Goal: Transaction & Acquisition: Purchase product/service

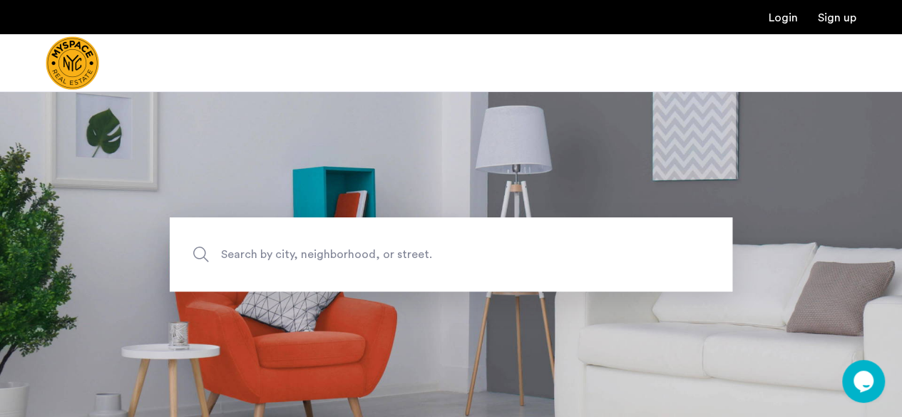
click at [299, 255] on span "Search by city, neighborhood, or street." at bounding box center [418, 254] width 394 height 19
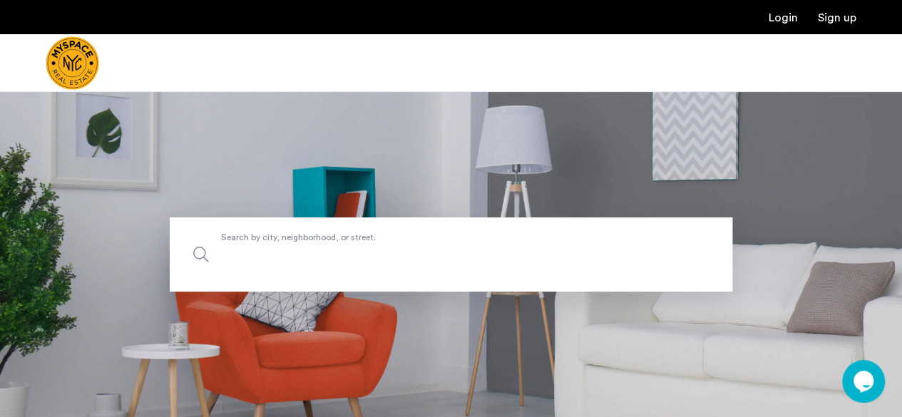
click at [299, 255] on input "Search by city, neighborhood, or street." at bounding box center [451, 254] width 562 height 74
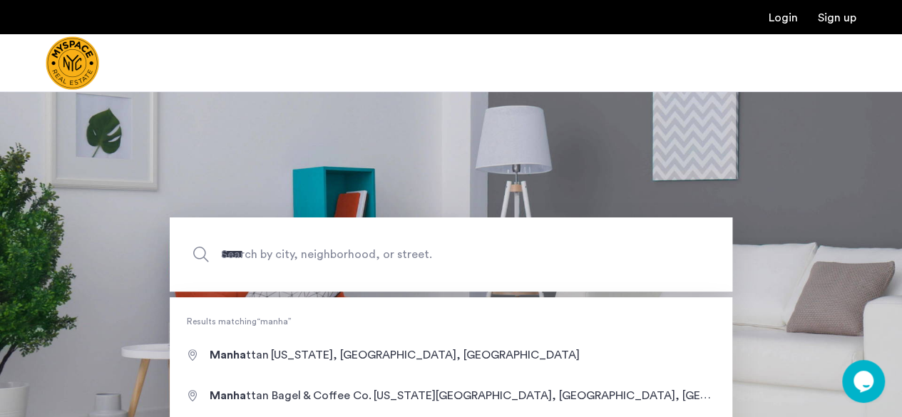
type input "**********"
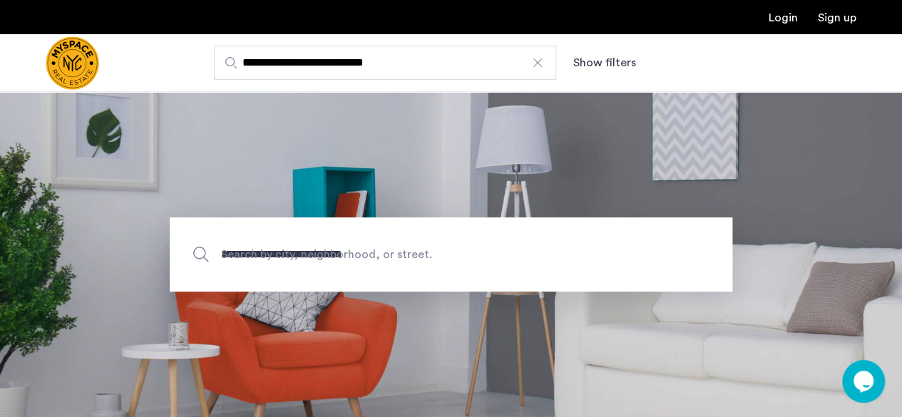
scroll to position [143, 0]
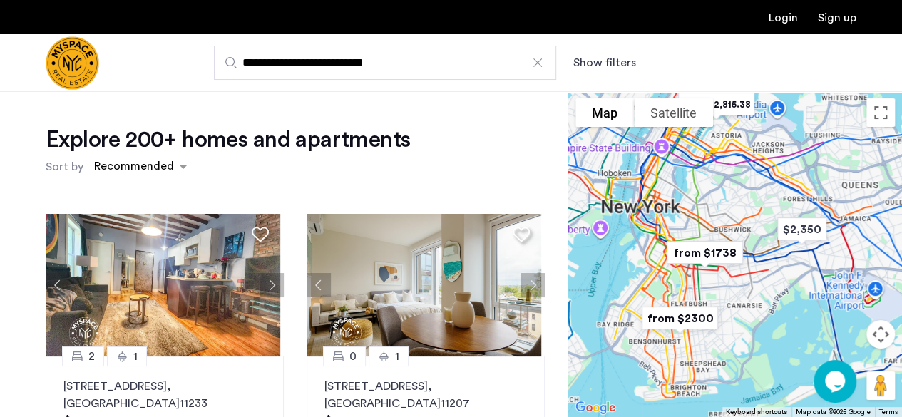
scroll to position [71, 0]
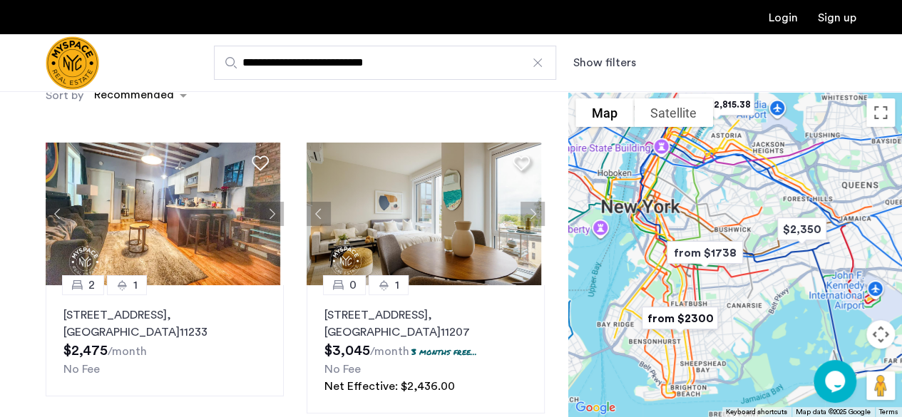
click at [605, 58] on button "Show filters" at bounding box center [604, 62] width 63 height 17
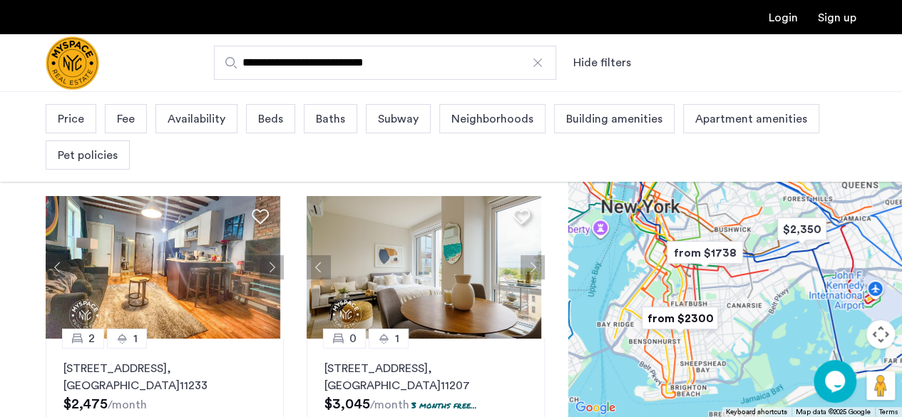
click at [282, 116] on div "Beds" at bounding box center [270, 118] width 49 height 29
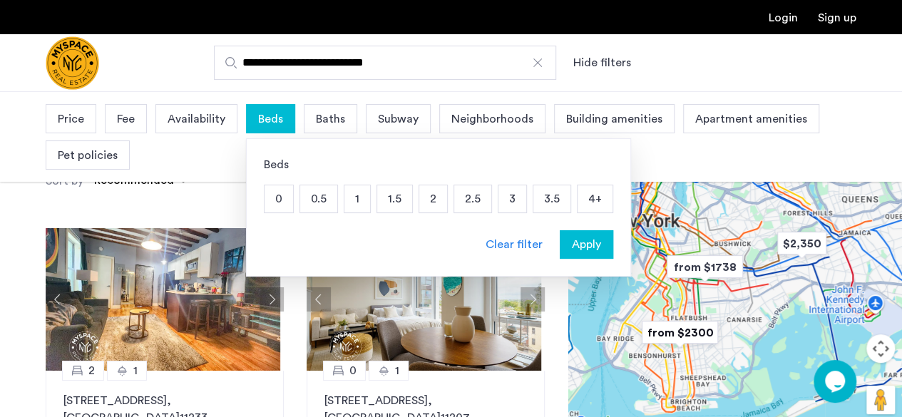
click at [465, 198] on p "2.5" at bounding box center [472, 198] width 37 height 27
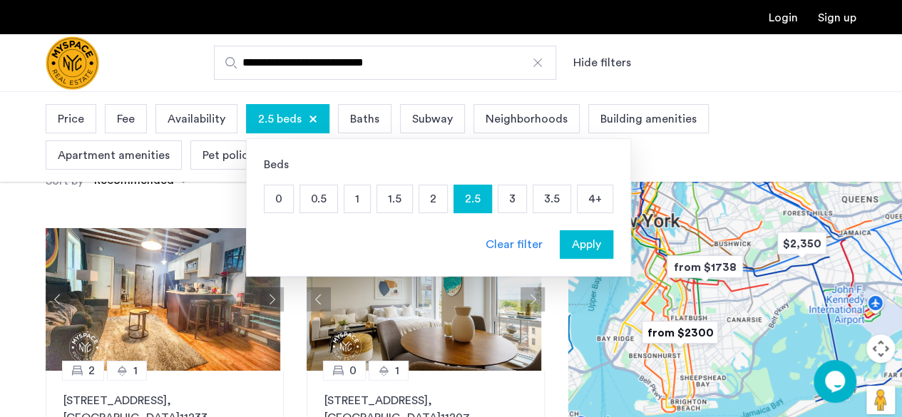
click at [577, 246] on span "Apply" at bounding box center [586, 244] width 29 height 17
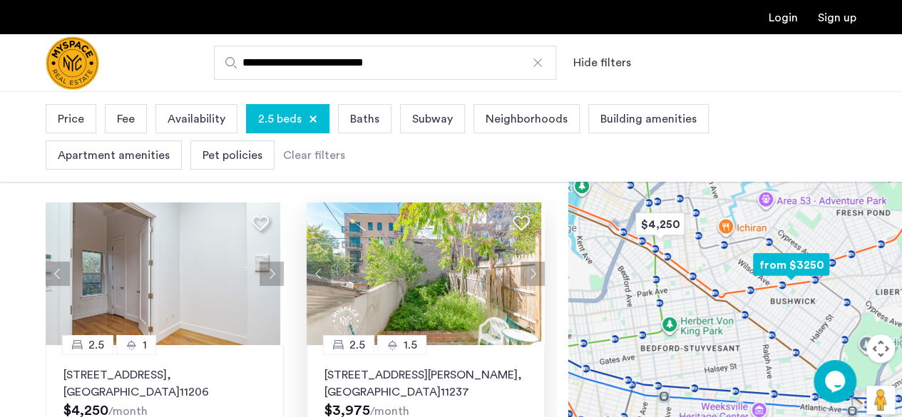
scroll to position [71, 0]
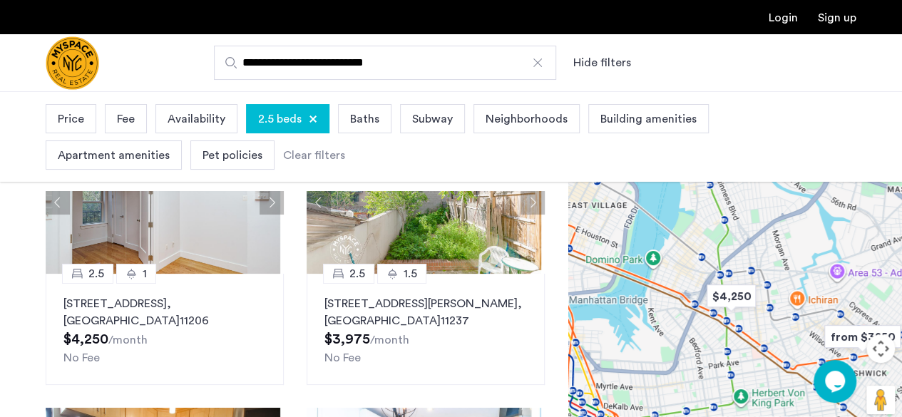
drag, startPoint x: 679, startPoint y: 277, endPoint x: 750, endPoint y: 349, distance: 101.3
click at [750, 349] on div at bounding box center [735, 269] width 334 height 326
click at [742, 307] on img "$4,250" at bounding box center [731, 295] width 72 height 43
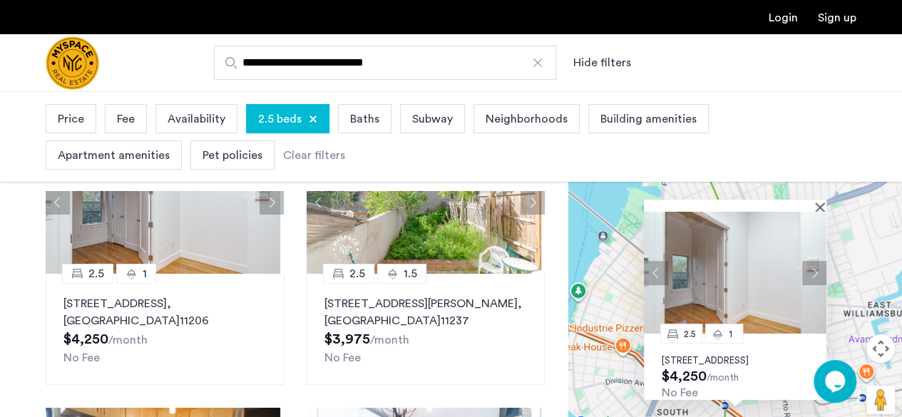
click at [742, 307] on img at bounding box center [735, 273] width 182 height 122
click at [282, 119] on span "2.5 beds" at bounding box center [279, 118] width 43 height 17
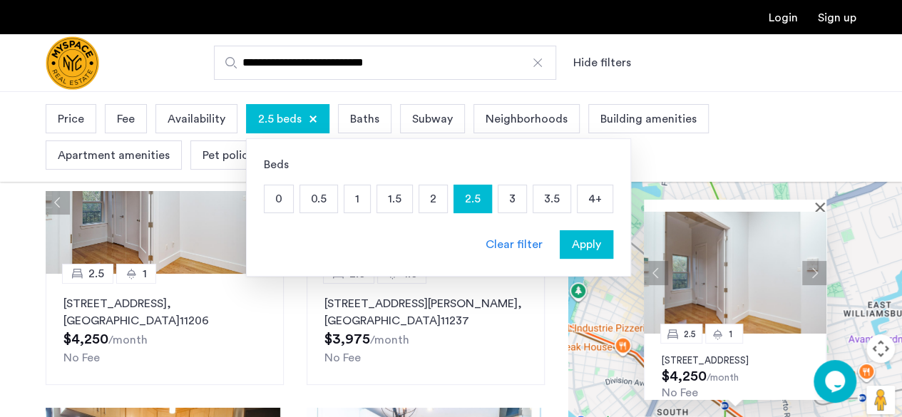
click at [421, 196] on p "2" at bounding box center [433, 198] width 28 height 27
click at [466, 204] on p "2.5" at bounding box center [472, 198] width 37 height 27
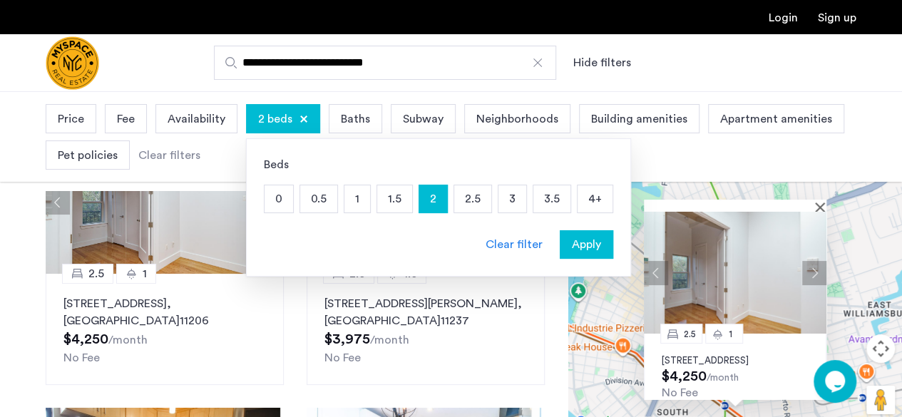
click at [585, 245] on span "Apply" at bounding box center [586, 244] width 29 height 17
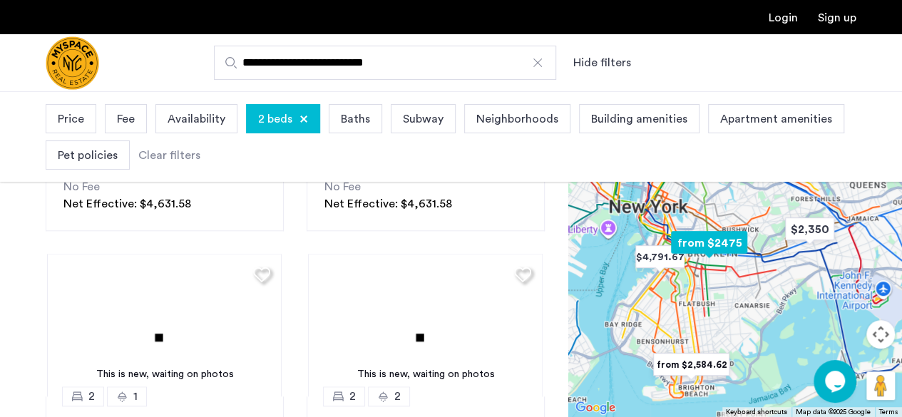
scroll to position [1277, 0]
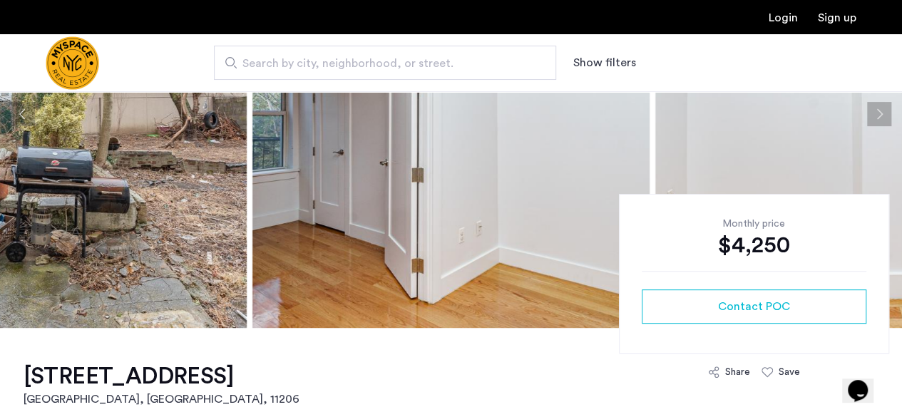
scroll to position [214, 0]
